Goal: Task Accomplishment & Management: Manage account settings

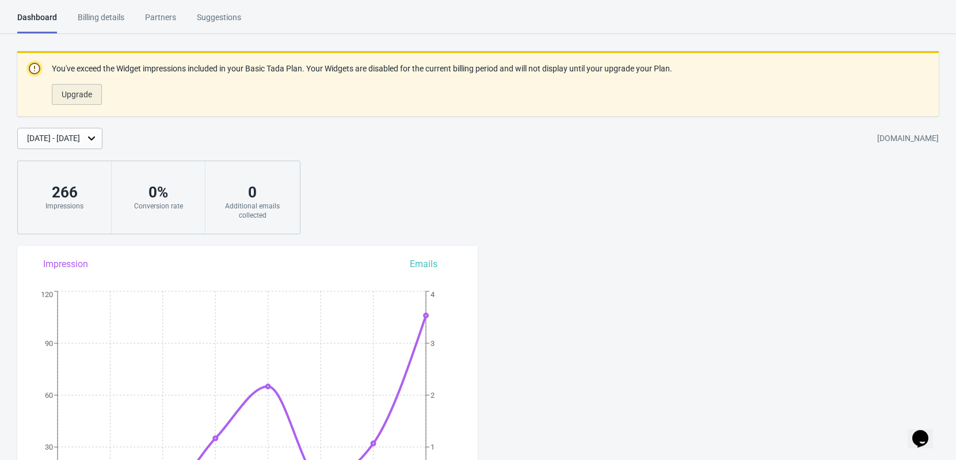
click at [75, 88] on button "Upgrade" at bounding box center [77, 94] width 50 height 21
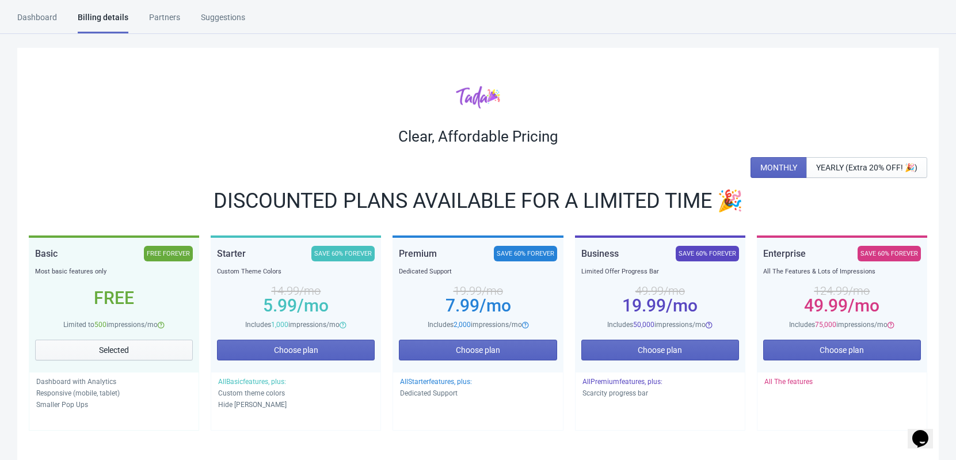
click at [118, 347] on span "Selected" at bounding box center [114, 350] width 30 height 9
click at [138, 307] on div "Free" at bounding box center [114, 298] width 158 height 41
click at [166, 260] on div "FREE FOREVER" at bounding box center [168, 254] width 49 height 16
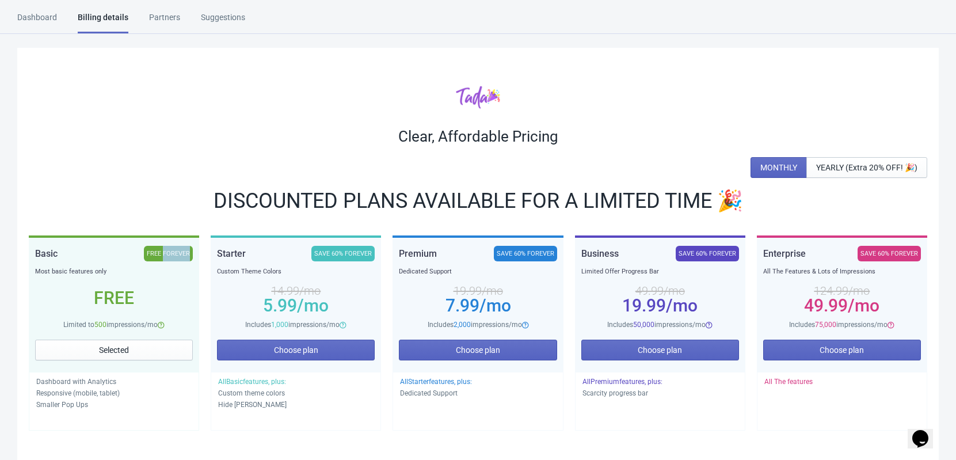
click at [166, 260] on div "FREE FOREVER" at bounding box center [168, 254] width 49 height 16
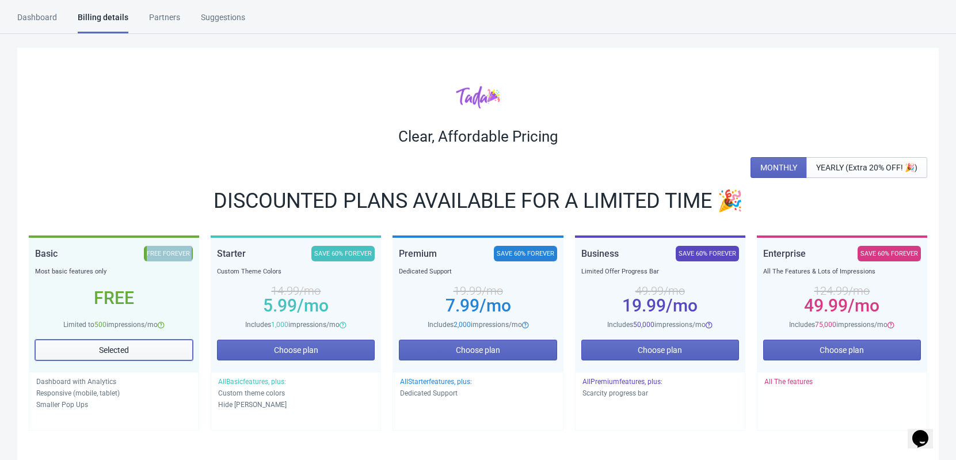
click at [104, 352] on span "Selected" at bounding box center [114, 350] width 30 height 9
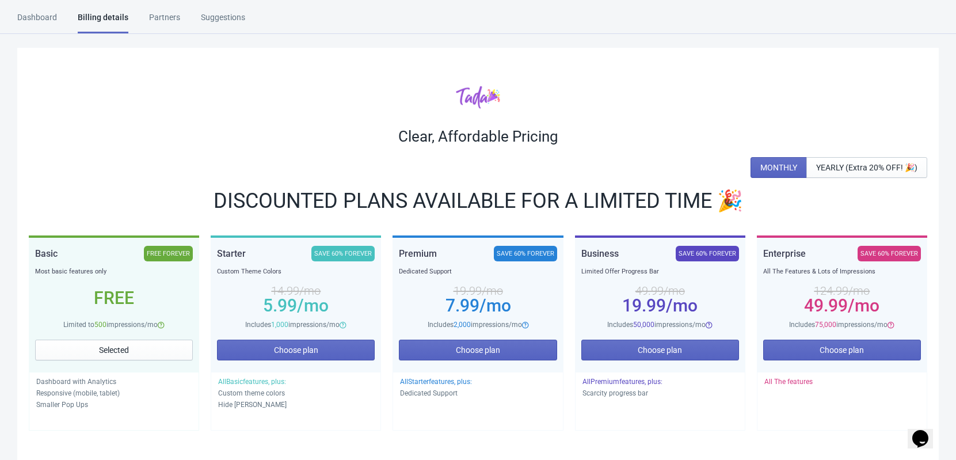
click at [55, 19] on div "Dashboard" at bounding box center [37, 22] width 40 height 20
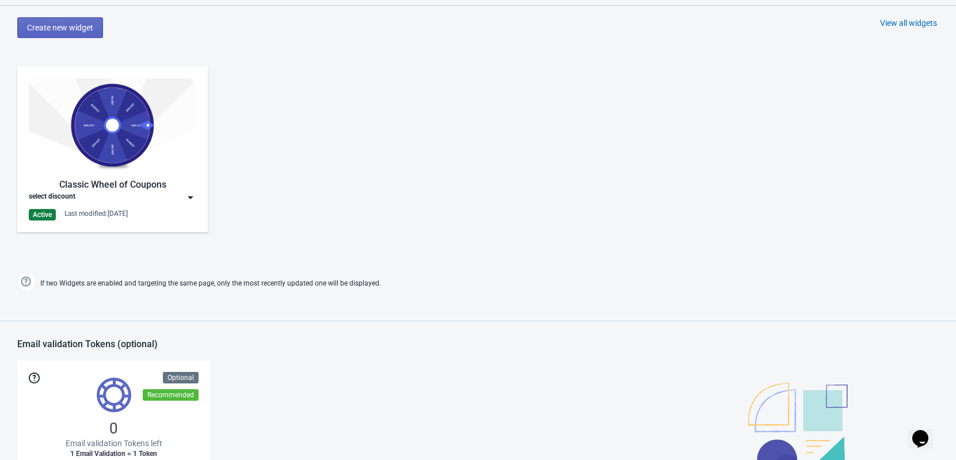
scroll to position [600, 0]
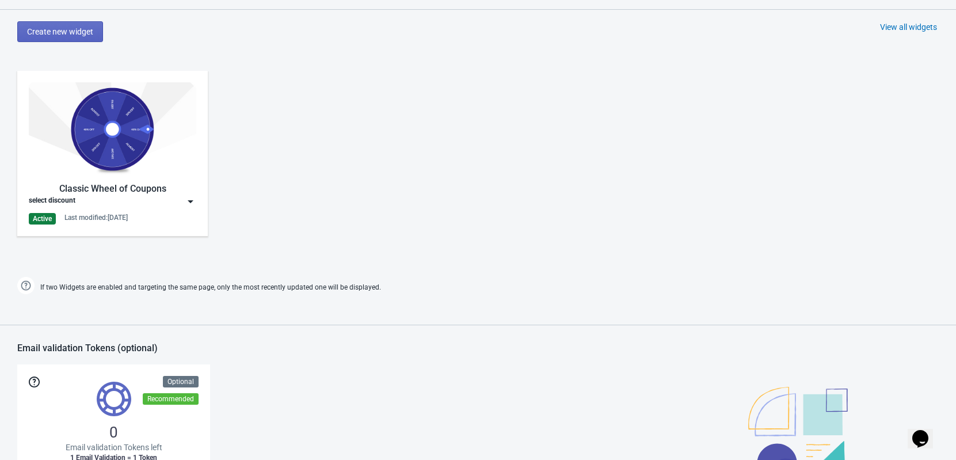
click at [197, 200] on div "Classic Wheel of Coupons select discount Active Last modified: [DATE]" at bounding box center [112, 153] width 191 height 165
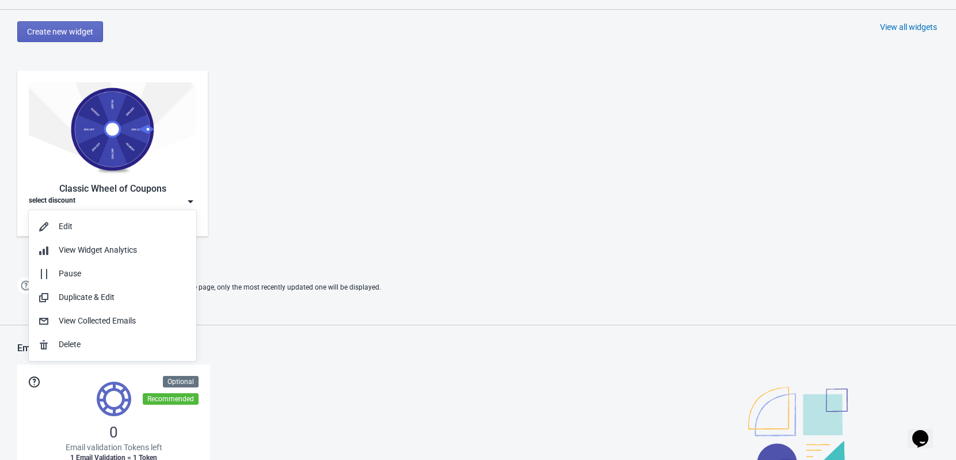
click at [303, 237] on div "Classic Wheel of Coupons select discount Active Last modified: [DATE]" at bounding box center [478, 162] width 956 height 207
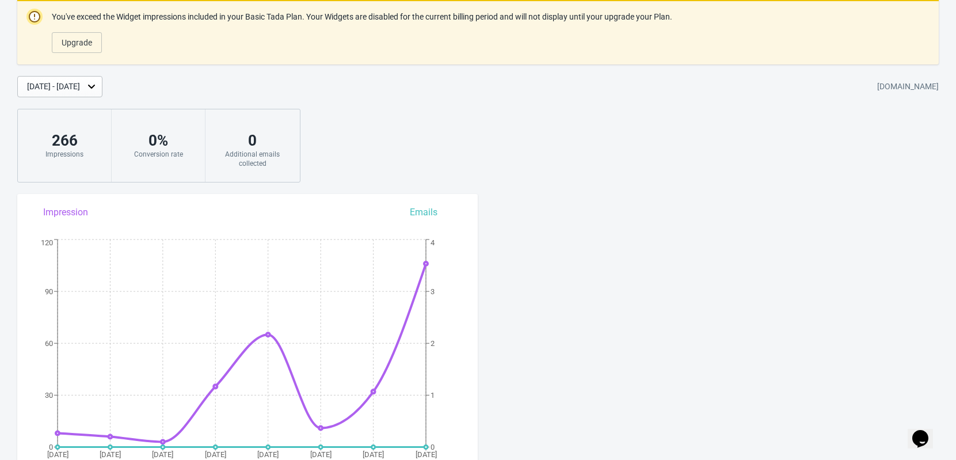
scroll to position [0, 0]
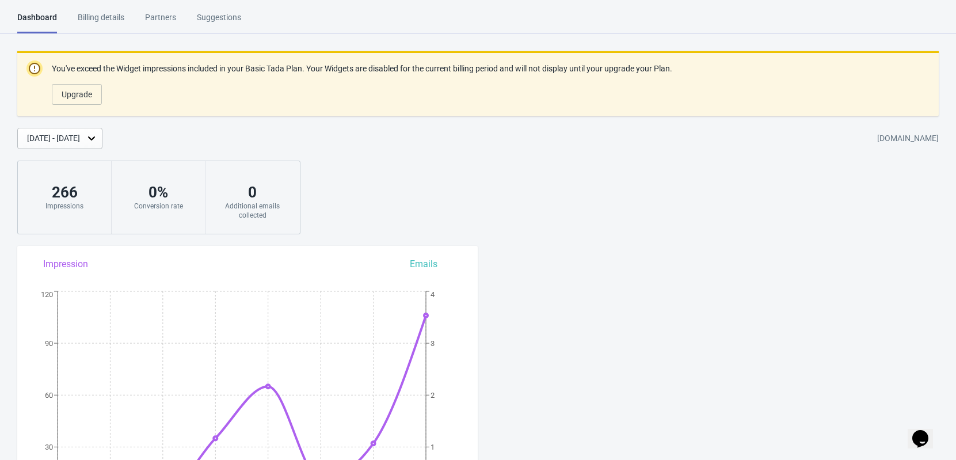
click at [80, 137] on div "[DATE] - [DATE]" at bounding box center [53, 138] width 53 height 12
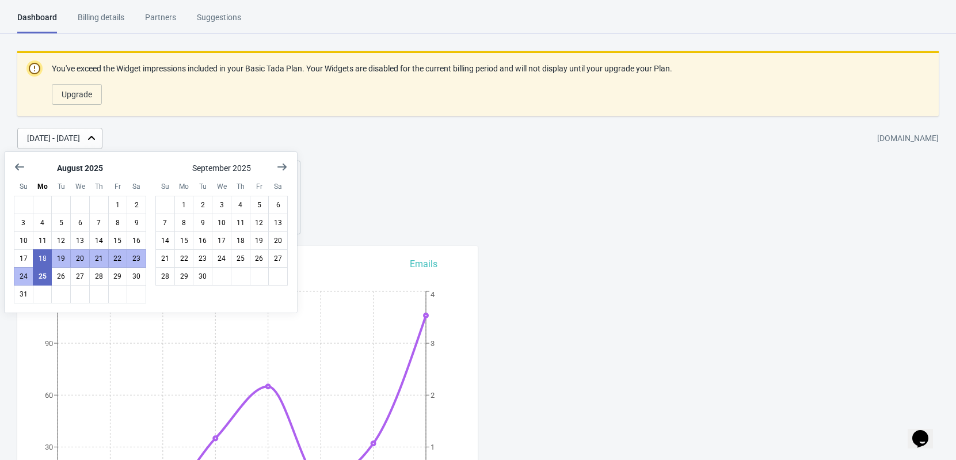
click at [218, 102] on div "Upgrade" at bounding box center [359, 91] width 625 height 25
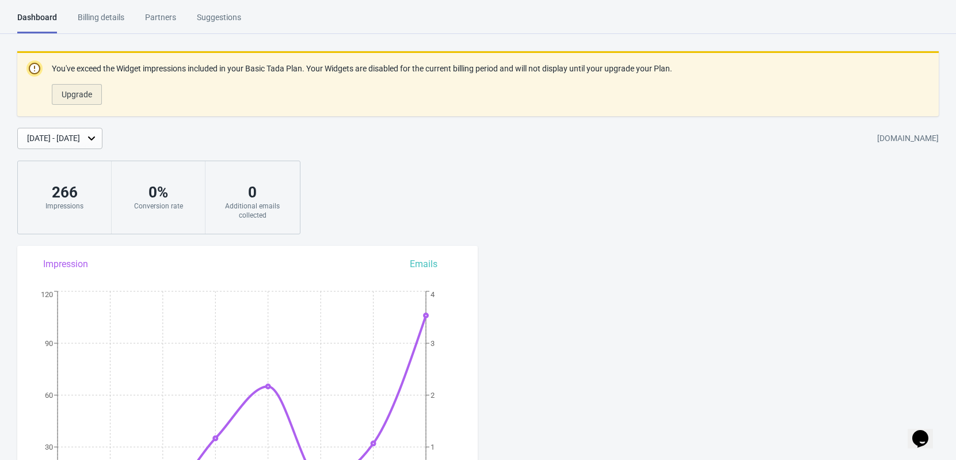
click at [71, 92] on span "Upgrade" at bounding box center [77, 94] width 31 height 9
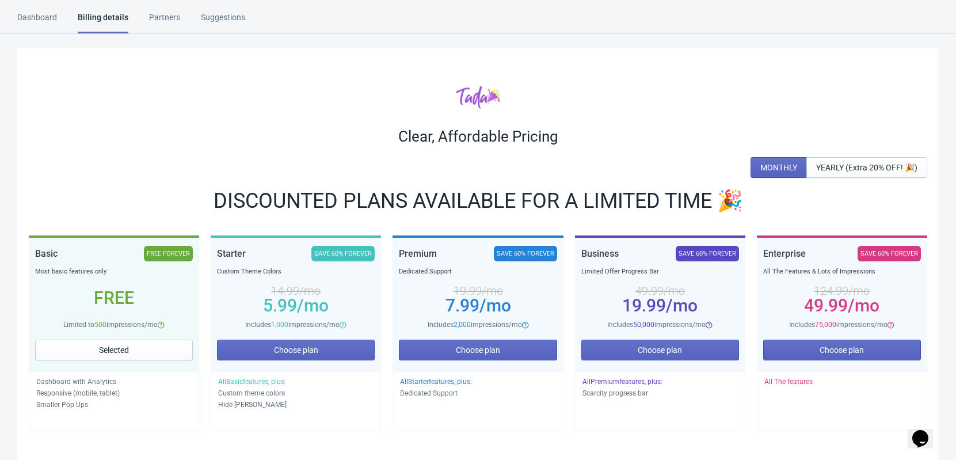
click at [154, 256] on div "FREE FOREVER" at bounding box center [168, 254] width 49 height 16
